Goal: Task Accomplishment & Management: Manage account settings

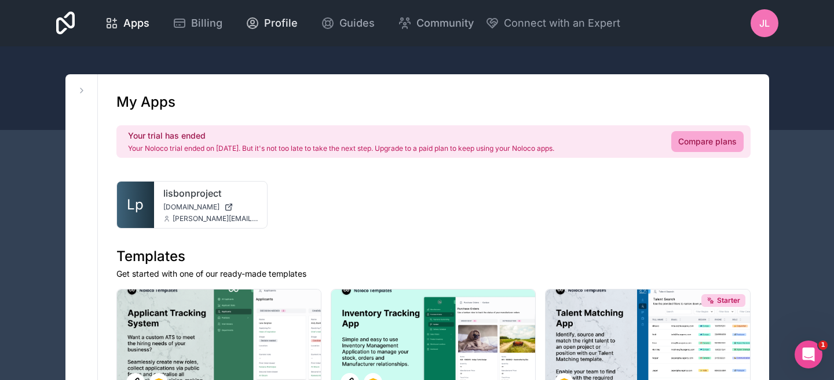
click at [261, 25] on div "Profile" at bounding box center [272, 23] width 52 height 16
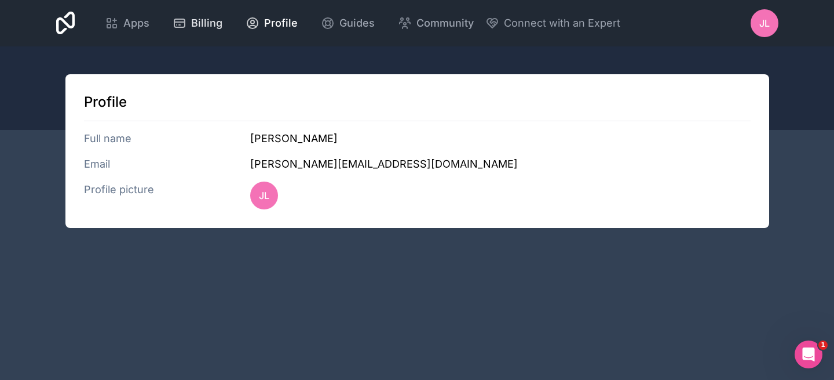
click at [206, 19] on span "Billing" at bounding box center [206, 23] width 31 height 16
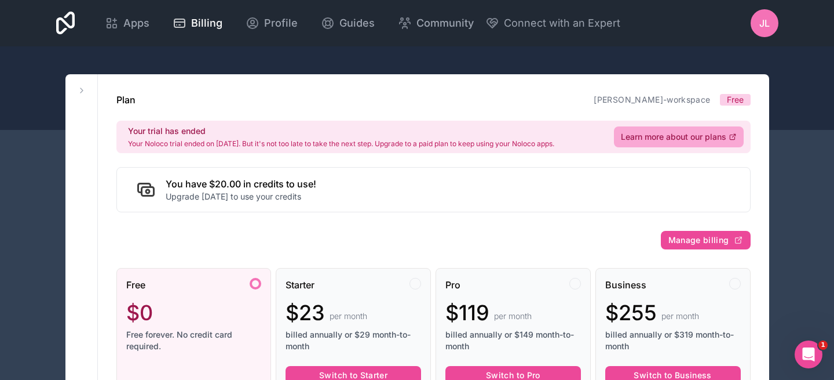
click at [727, 100] on span "Free" at bounding box center [735, 100] width 17 height 12
click at [679, 100] on link "[PERSON_NAME]-workspace" at bounding box center [652, 99] width 116 height 10
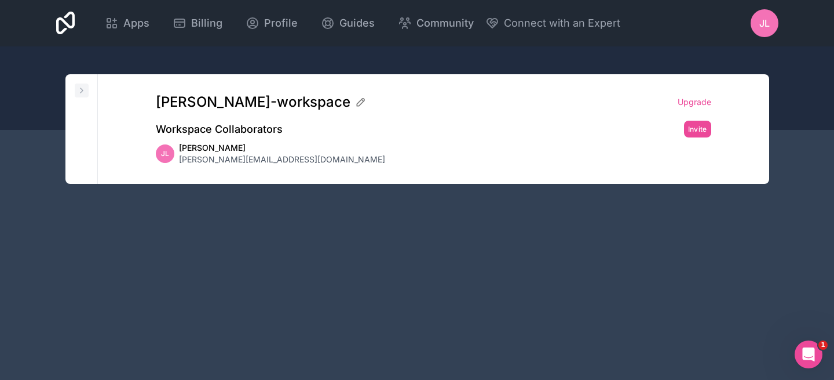
click at [81, 92] on icon at bounding box center [82, 90] width 2 height 5
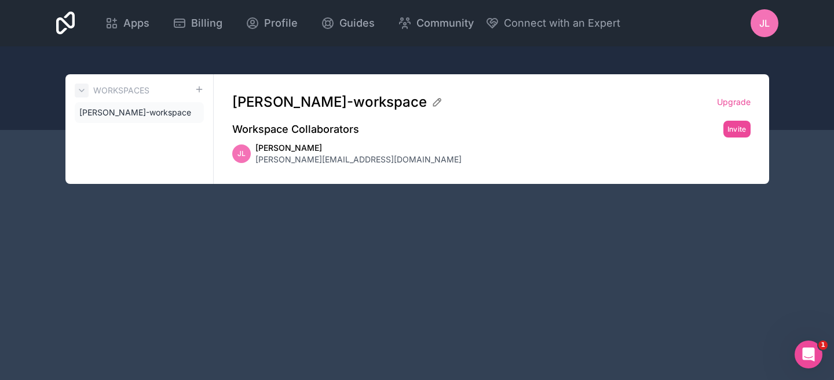
click at [81, 92] on icon at bounding box center [81, 90] width 5 height 2
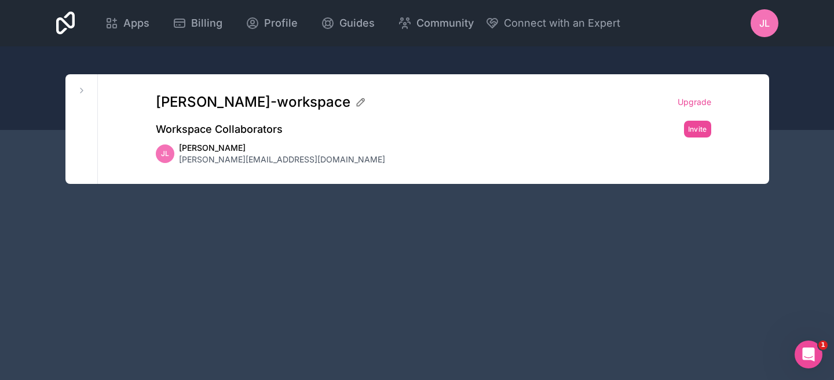
click at [258, 126] on h2 "Workspace Collaborators" at bounding box center [219, 129] width 127 height 16
click at [692, 126] on button "Invite" at bounding box center [697, 129] width 27 height 17
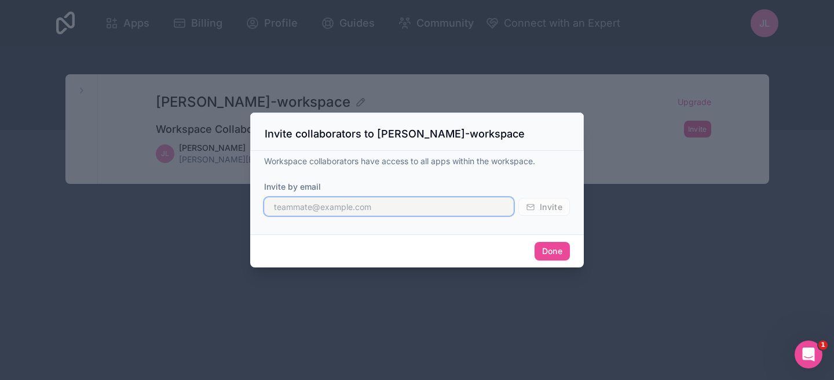
click at [400, 205] on input "text" at bounding box center [389, 206] width 250 height 19
type input "[EMAIL_ADDRESS][DOMAIN_NAME]"
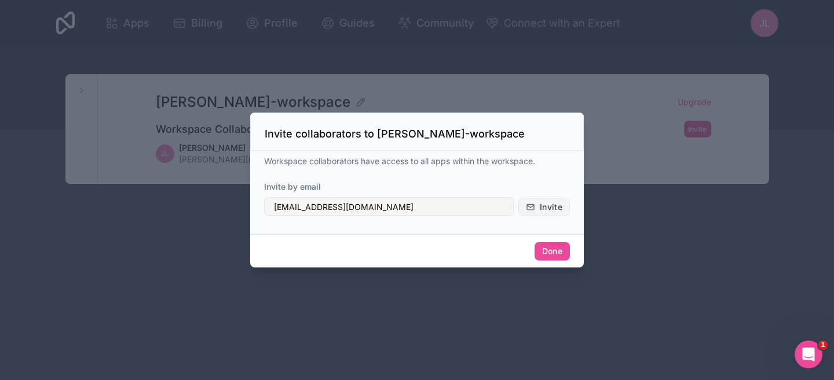
click at [542, 214] on button "Invite" at bounding box center [545, 207] width 52 height 19
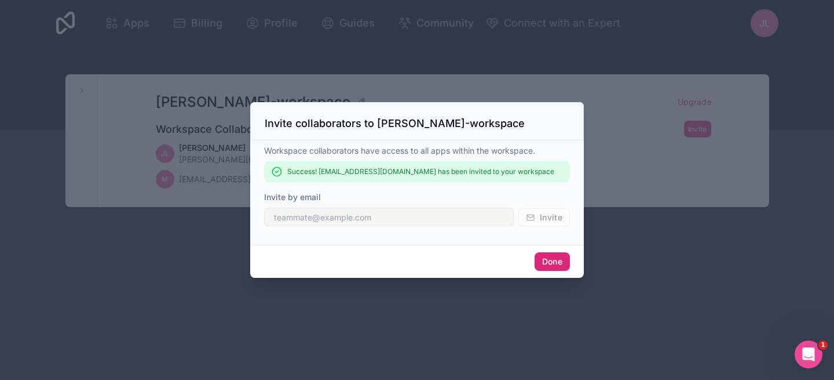
click at [547, 263] on button "Done" at bounding box center [552, 261] width 35 height 19
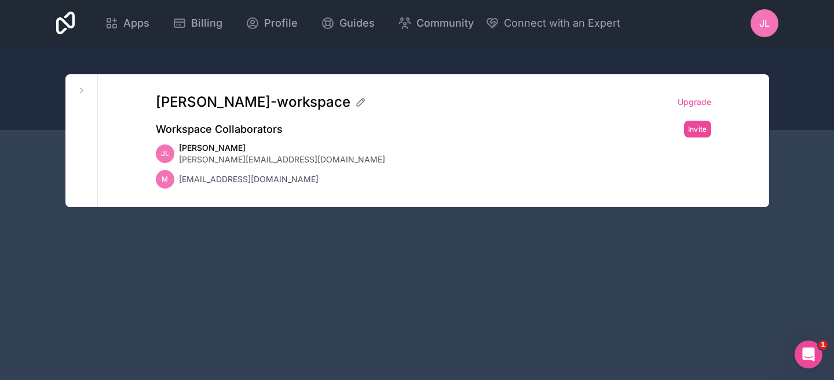
click at [249, 254] on div "Apps Billing Profile Guides Community Connect with an Expert JL Billing Profile…" at bounding box center [417, 190] width 834 height 380
click at [137, 20] on span "Apps" at bounding box center [136, 23] width 26 height 16
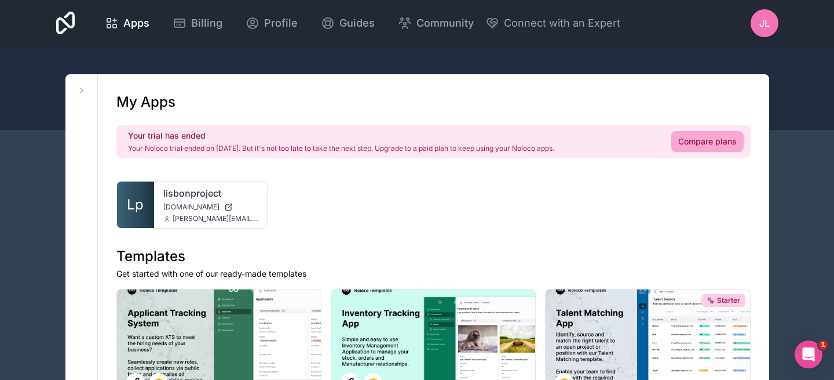
click at [67, 25] on icon at bounding box center [65, 23] width 19 height 23
click at [180, 208] on span "[DOMAIN_NAME]" at bounding box center [191, 206] width 56 height 9
